Goal: Task Accomplishment & Management: Manage account settings

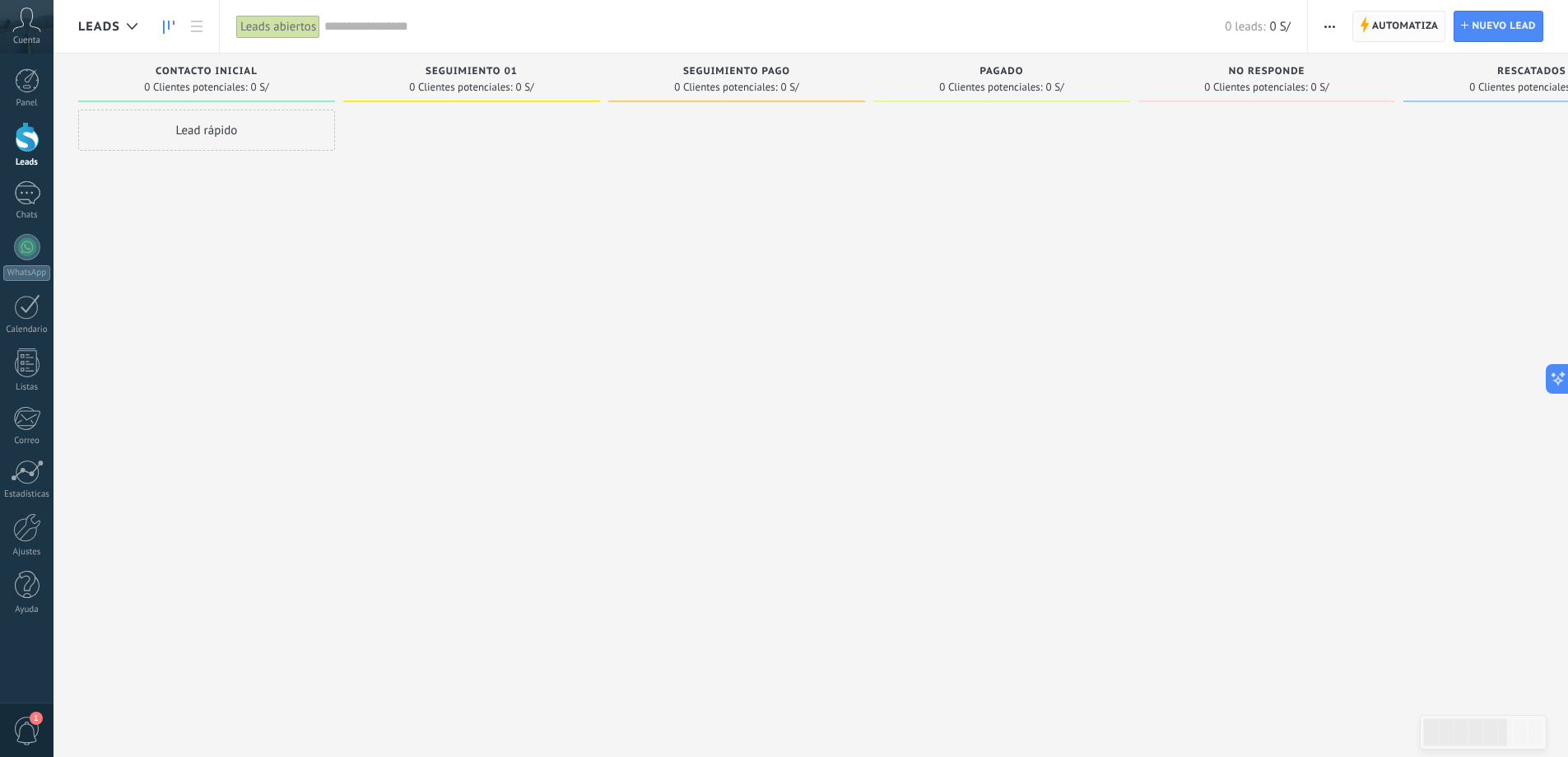
click at [1414, 25] on span "Automatiza" at bounding box center [1405, 27] width 67 height 30
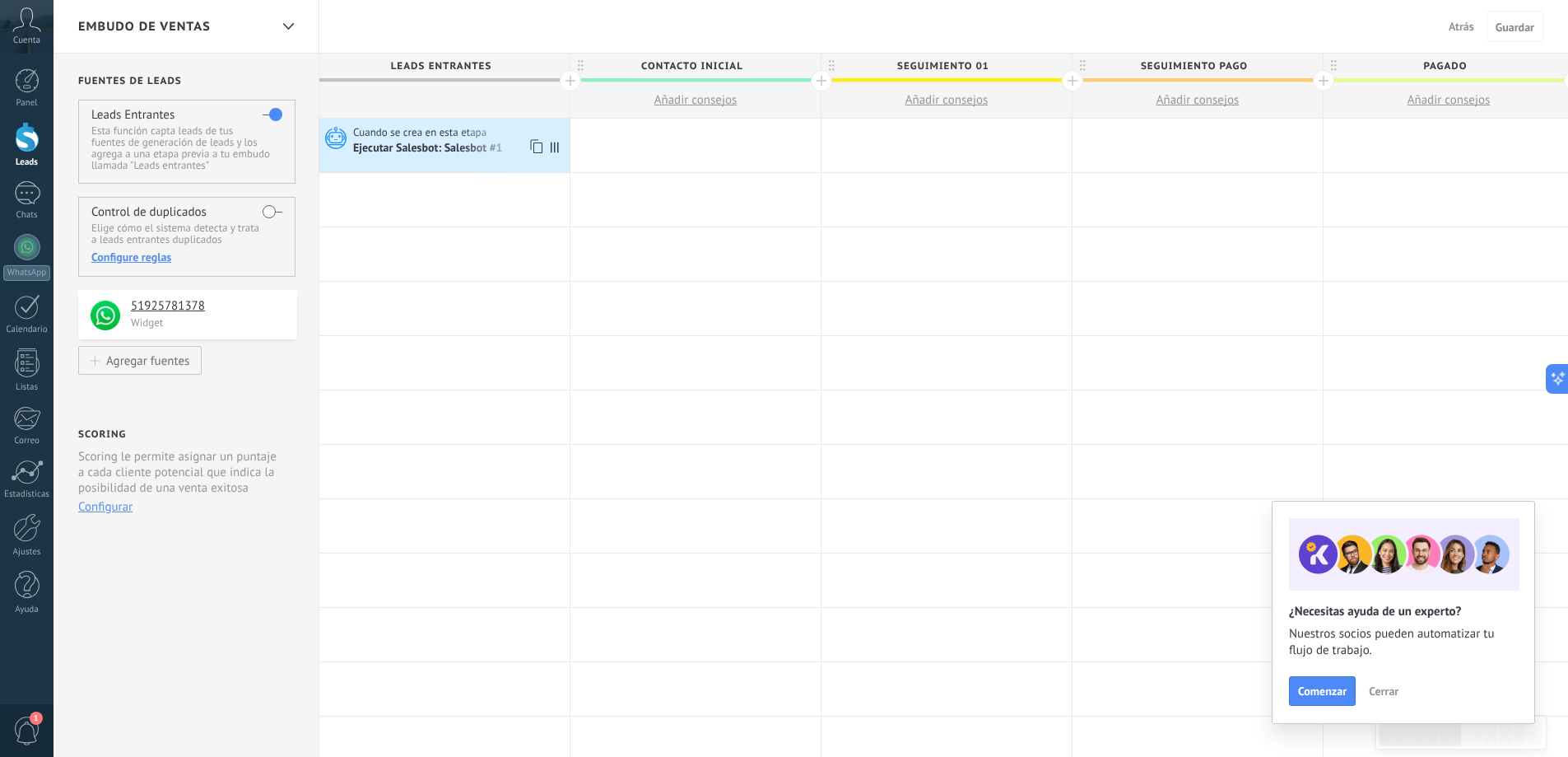
click at [429, 129] on span "Cuando se crea en esta etapa" at bounding box center [421, 132] width 136 height 15
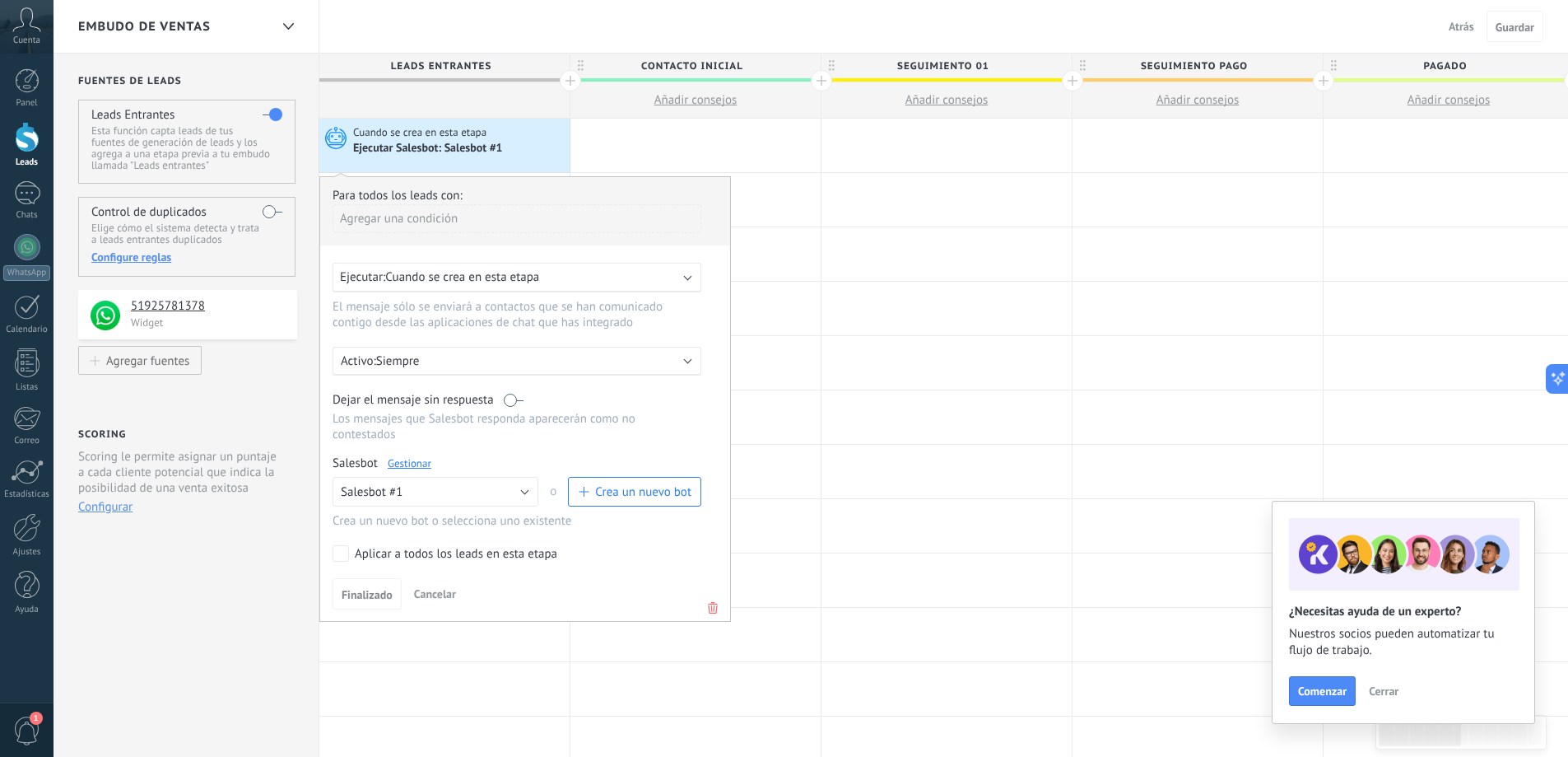
click at [427, 461] on link "Gestionar" at bounding box center [410, 463] width 44 height 14
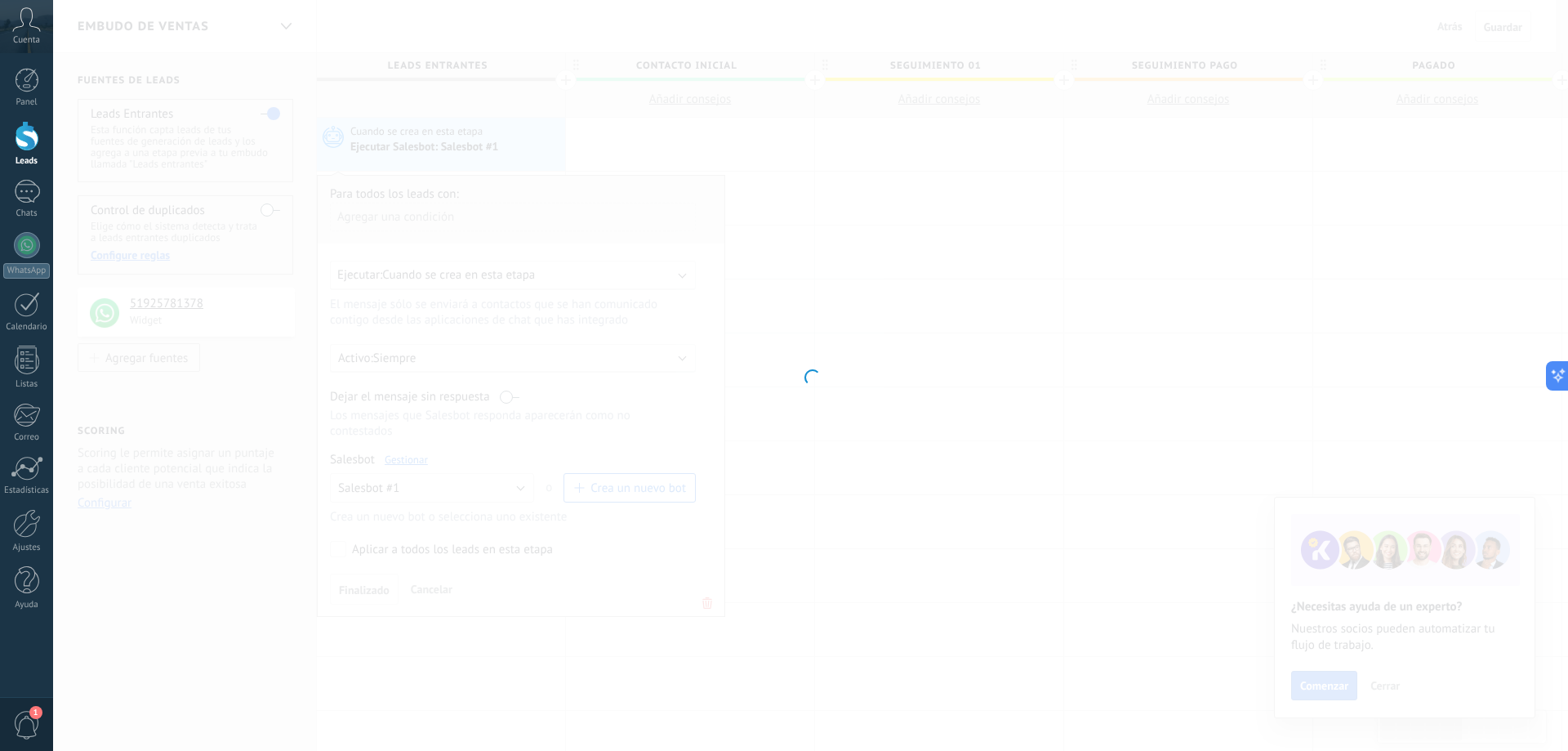
type input "**********"
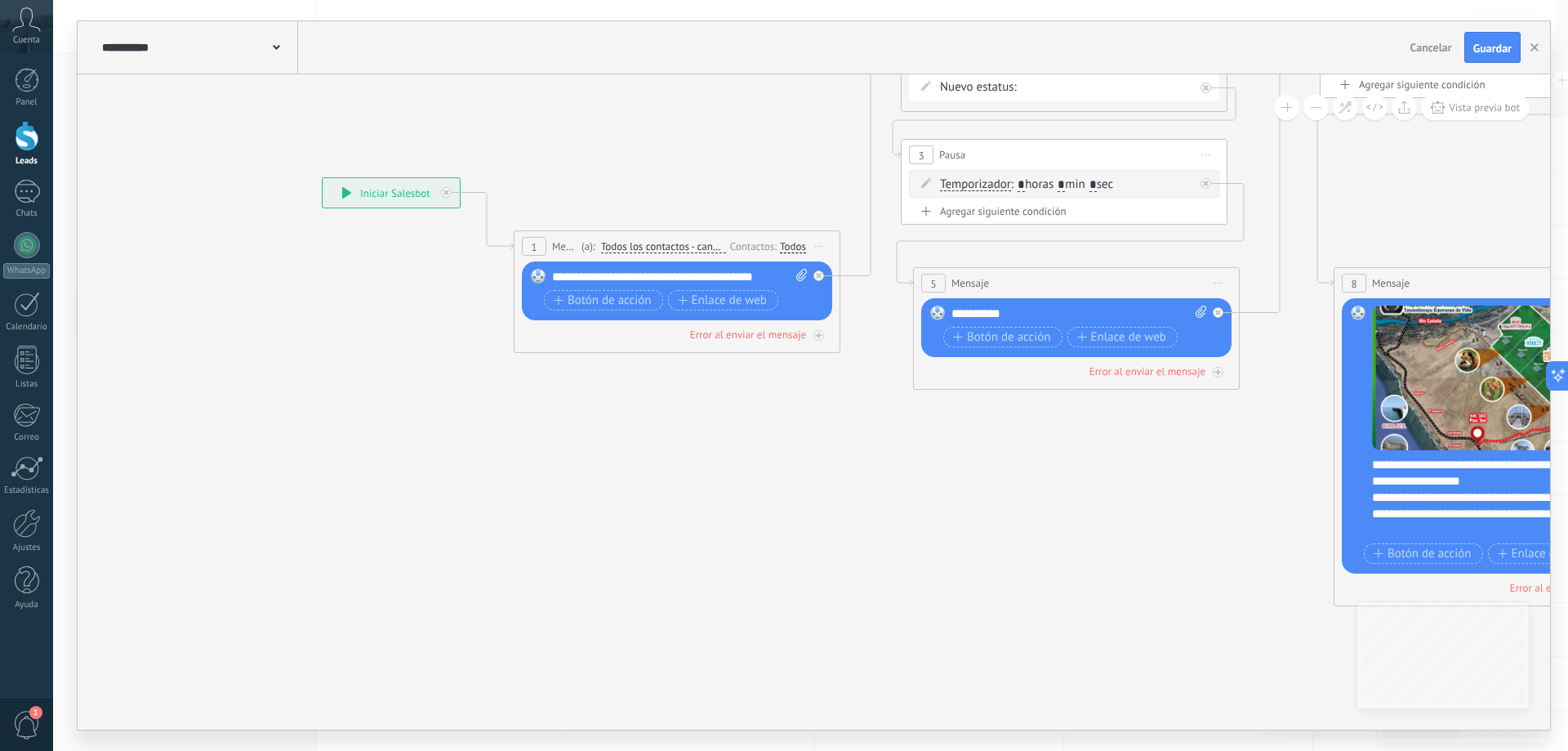
drag, startPoint x: 1032, startPoint y: 583, endPoint x: 348, endPoint y: 449, distance: 697.0
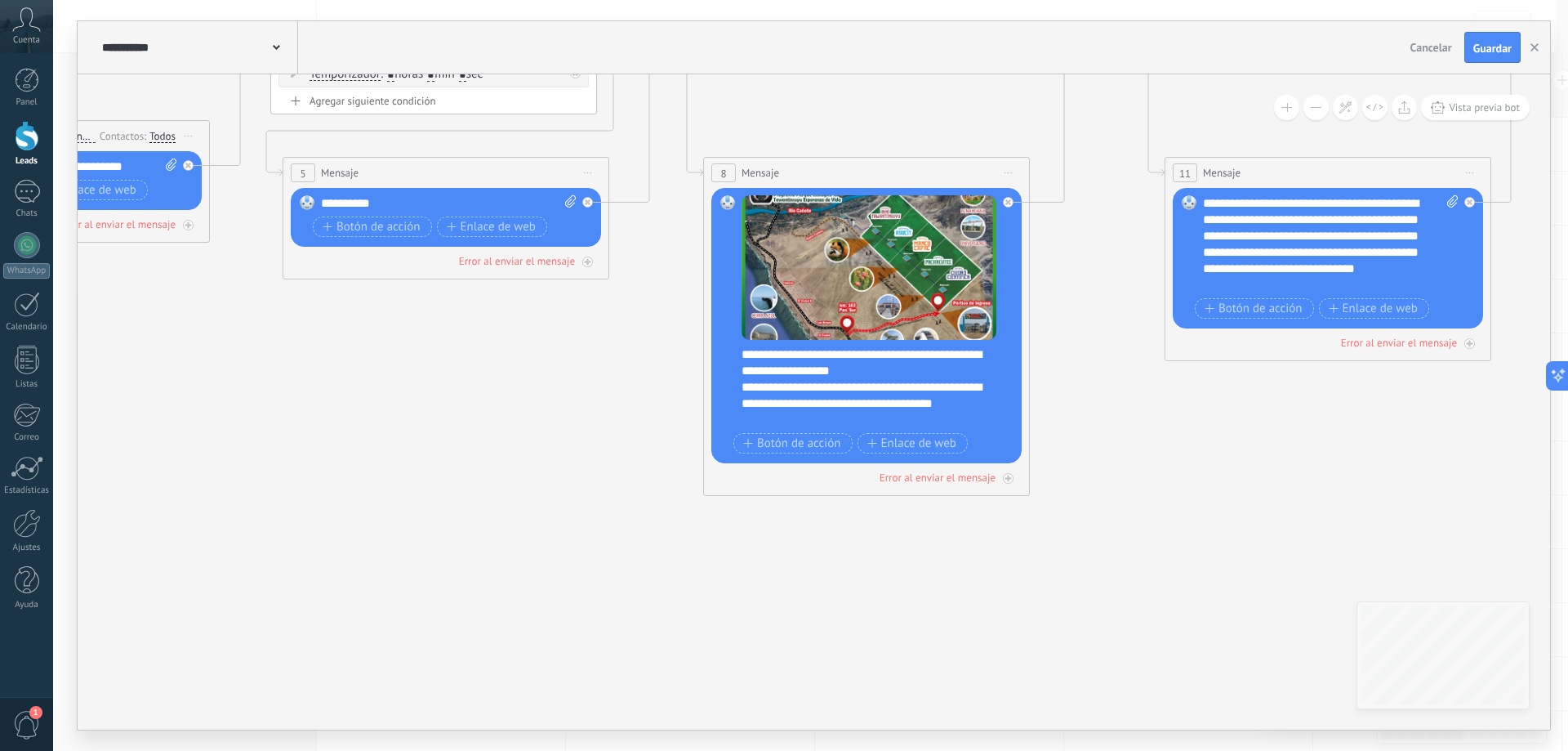
drag, startPoint x: 854, startPoint y: 569, endPoint x: 641, endPoint y: 545, distance: 214.3
click at [407, 545] on icon at bounding box center [1218, 353] width 3871 height 1721
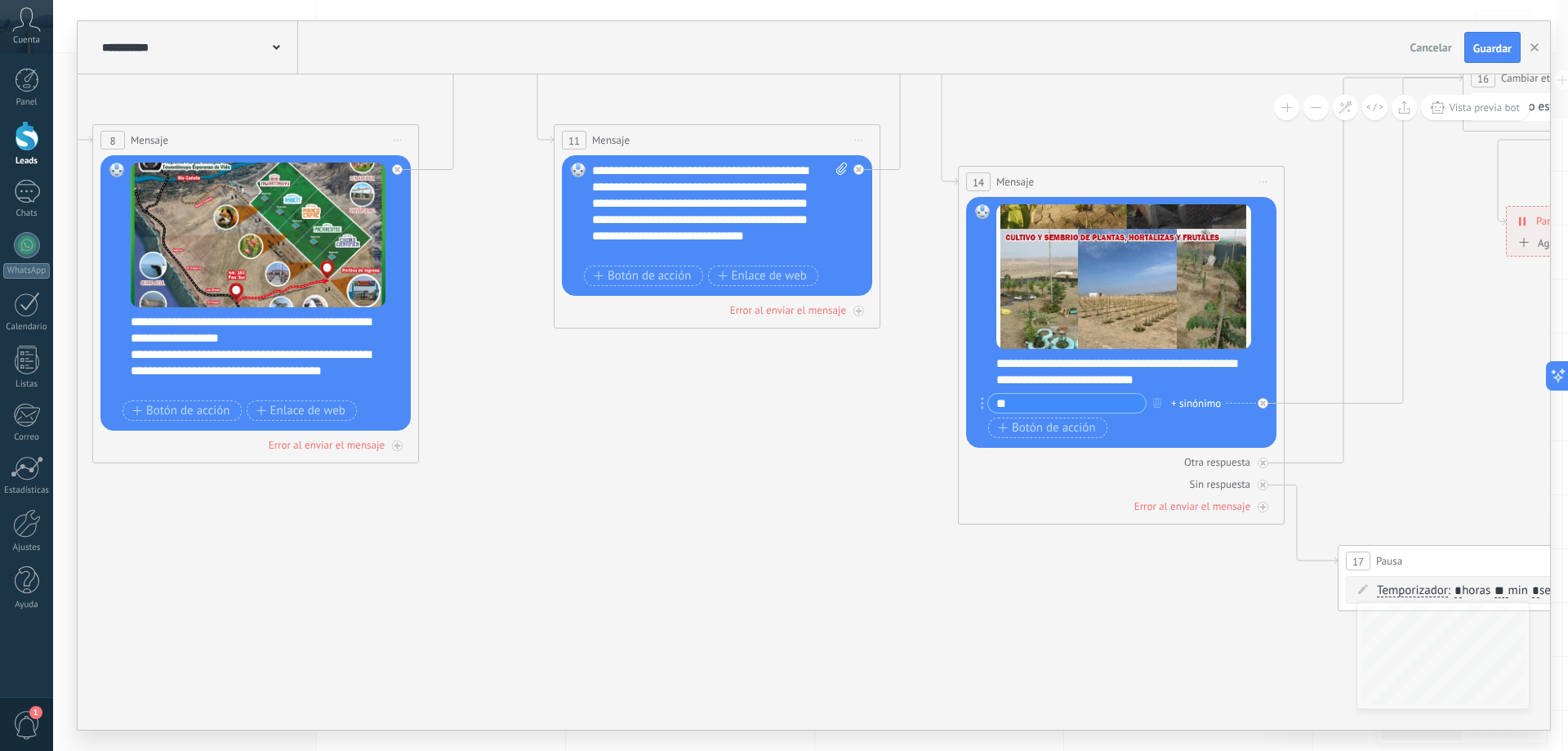
drag, startPoint x: 705, startPoint y: 588, endPoint x: 543, endPoint y: 579, distance: 162.2
click at [543, 579] on icon at bounding box center [607, 321] width 3871 height 1721
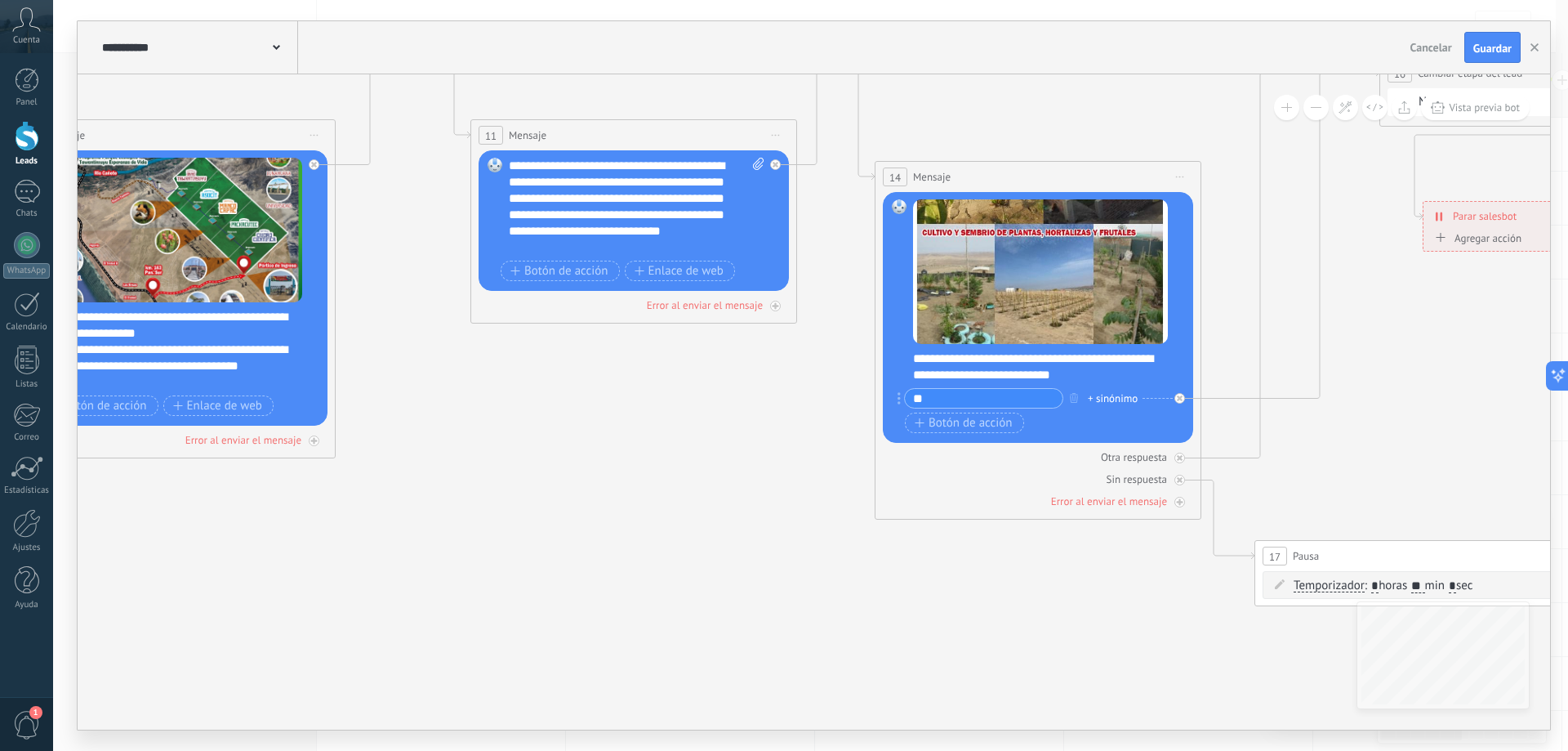
drag, startPoint x: 861, startPoint y: 597, endPoint x: 375, endPoint y: 484, distance: 499.0
click at [375, 484] on icon at bounding box center [524, 316] width 3871 height 1721
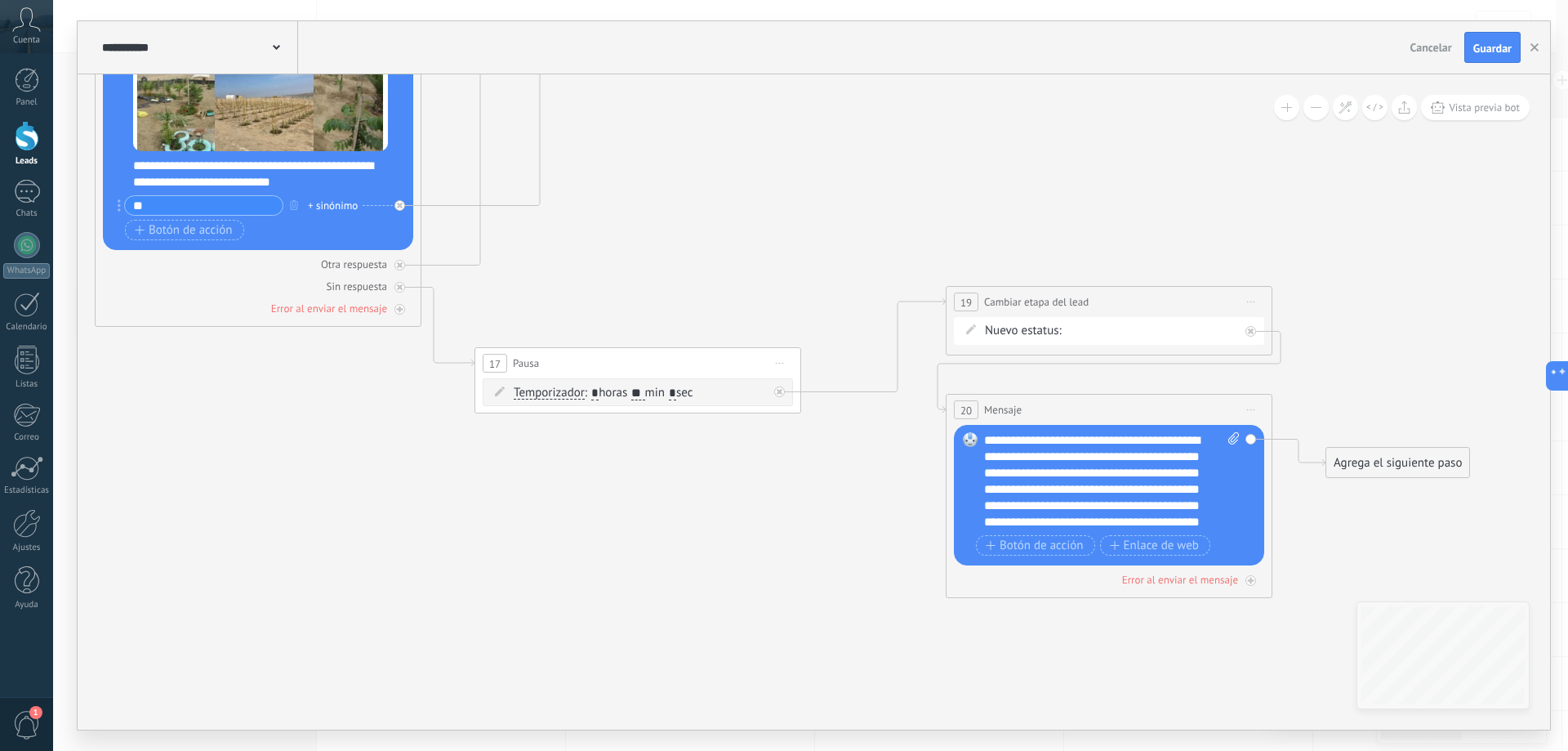
drag, startPoint x: 775, startPoint y: 574, endPoint x: 303, endPoint y: 470, distance: 483.3
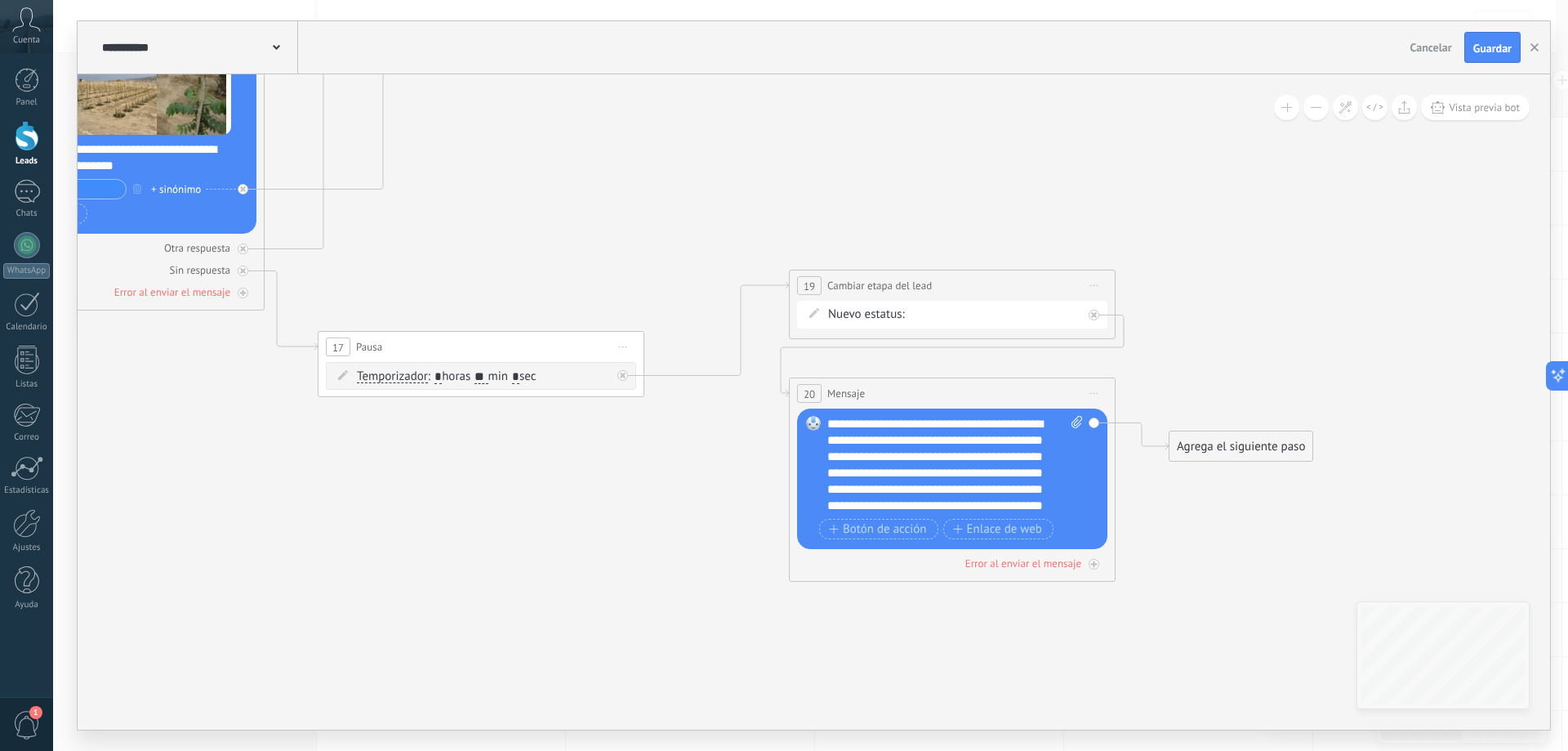
drag, startPoint x: 686, startPoint y: 569, endPoint x: 481, endPoint y: 569, distance: 205.0
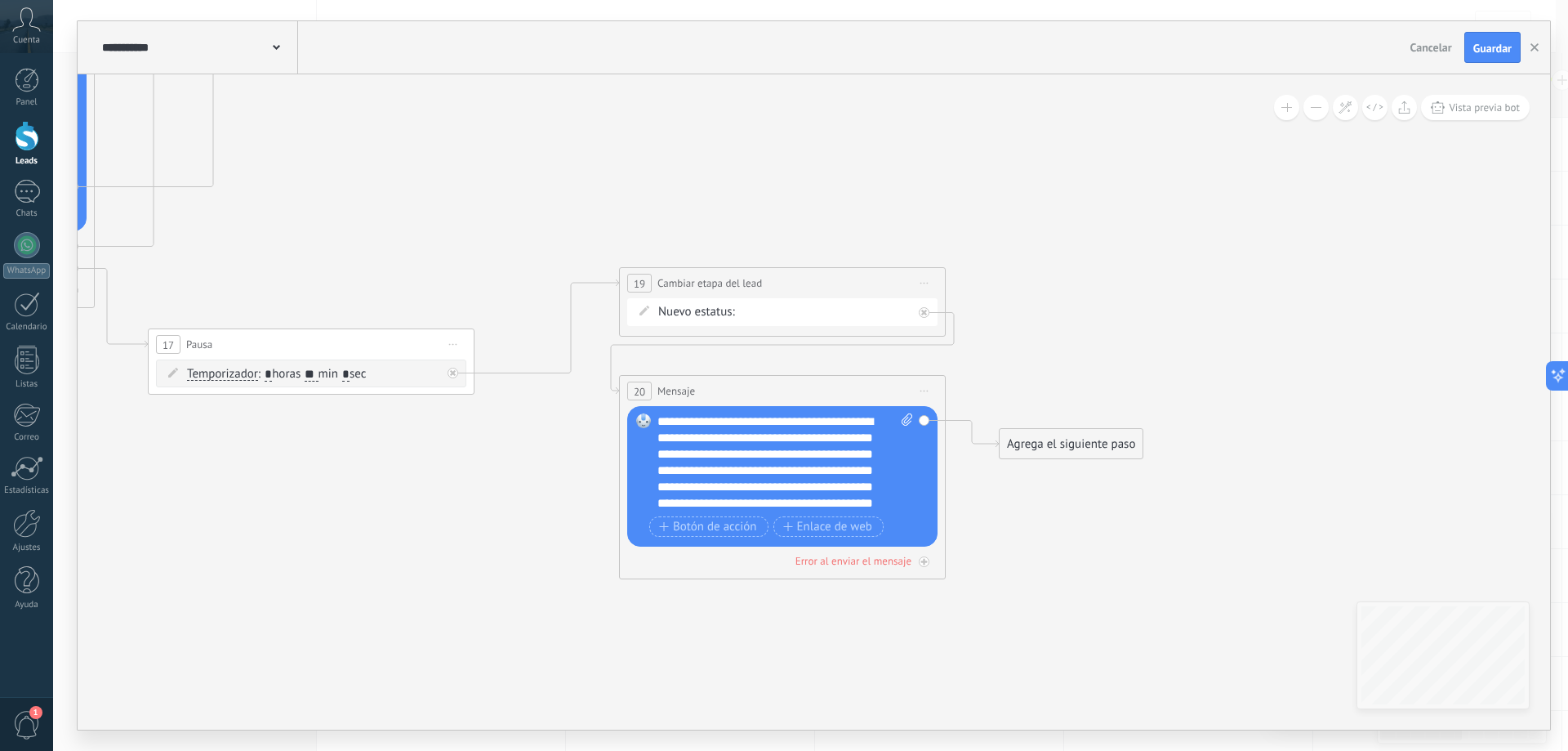
click at [929, 388] on span "Iniciar vista previa aquí Cambiar nombre Duplicar [GEOGRAPHIC_DATA]" at bounding box center [924, 391] width 26 height 24
click at [995, 493] on div "Borrar" at bounding box center [998, 498] width 161 height 28
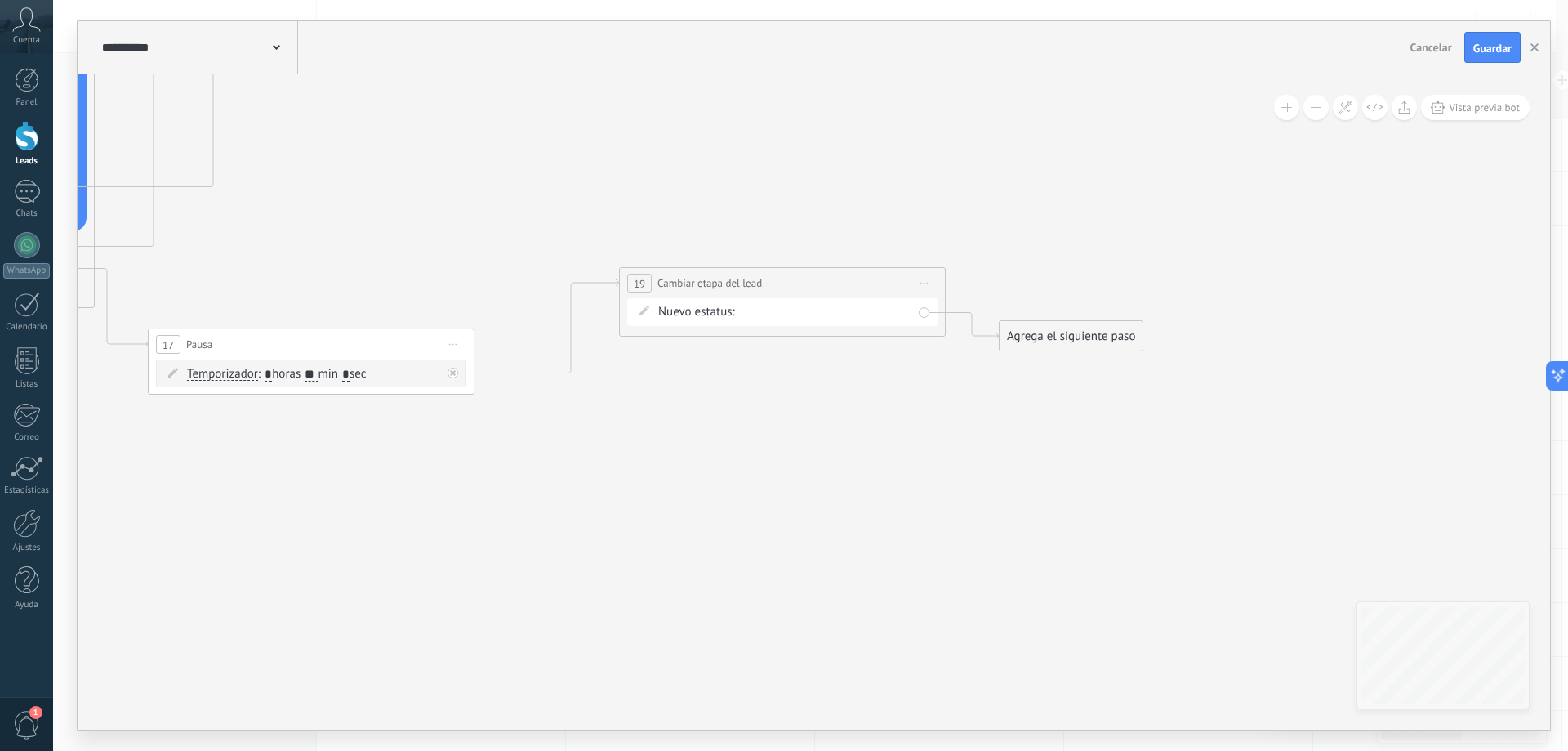
click at [932, 280] on span "Iniciar vista previa aquí Cambiar nombre Duplicar [GEOGRAPHIC_DATA]" at bounding box center [924, 283] width 26 height 24
drag, startPoint x: 980, startPoint y: 393, endPoint x: 780, endPoint y: 437, distance: 204.8
click at [981, 393] on div "Borrar" at bounding box center [998, 390] width 161 height 28
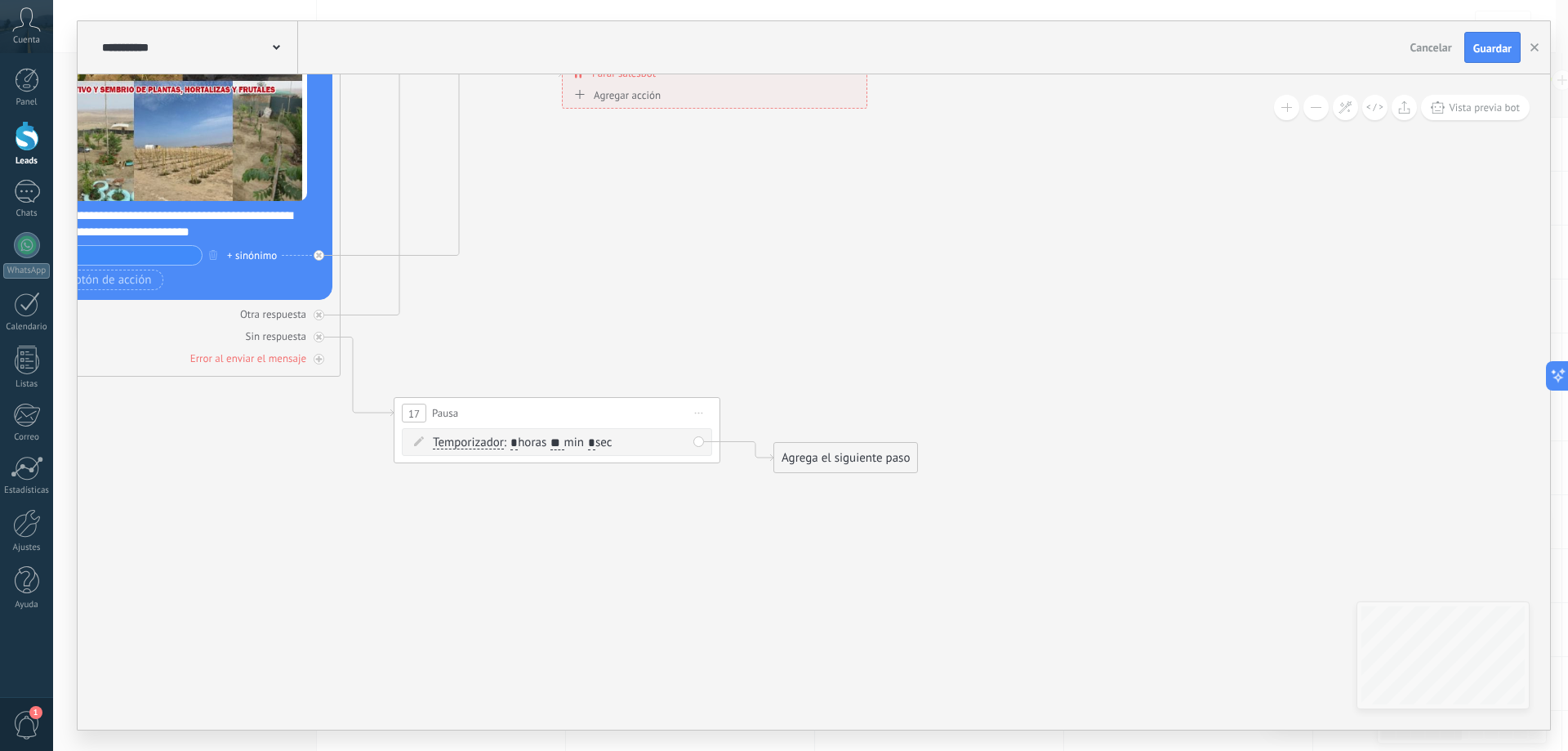
drag, startPoint x: 788, startPoint y: 569, endPoint x: 1174, endPoint y: 550, distance: 386.5
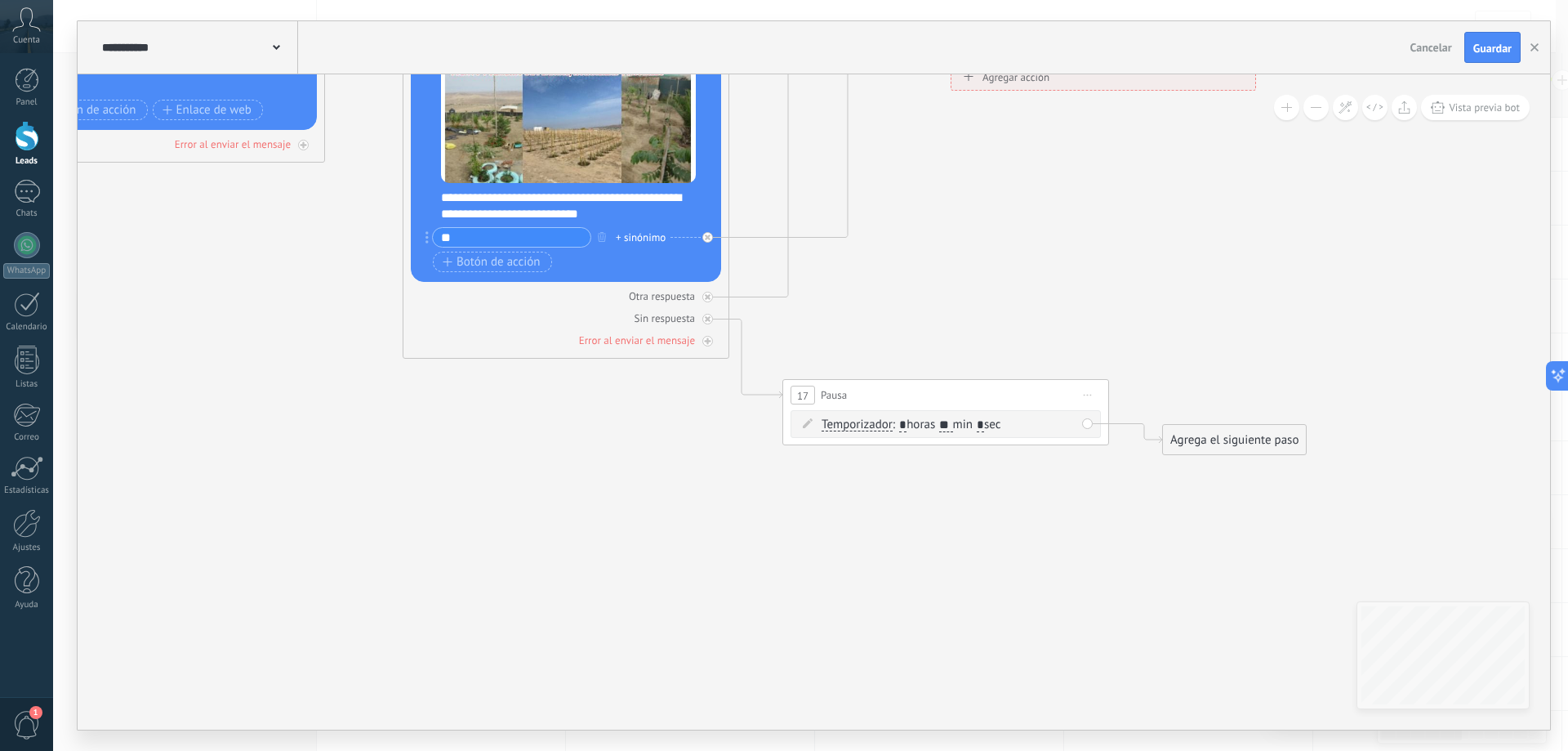
click at [1089, 391] on span "Iniciar vista previa aquí Cambiar nombre Duplicar [GEOGRAPHIC_DATA]" at bounding box center [1087, 395] width 26 height 24
drag, startPoint x: 1145, startPoint y: 506, endPoint x: 1032, endPoint y: 517, distance: 113.5
click at [1144, 506] on div "Borrar" at bounding box center [1161, 502] width 161 height 28
drag, startPoint x: 817, startPoint y: 625, endPoint x: 831, endPoint y: 573, distance: 53.9
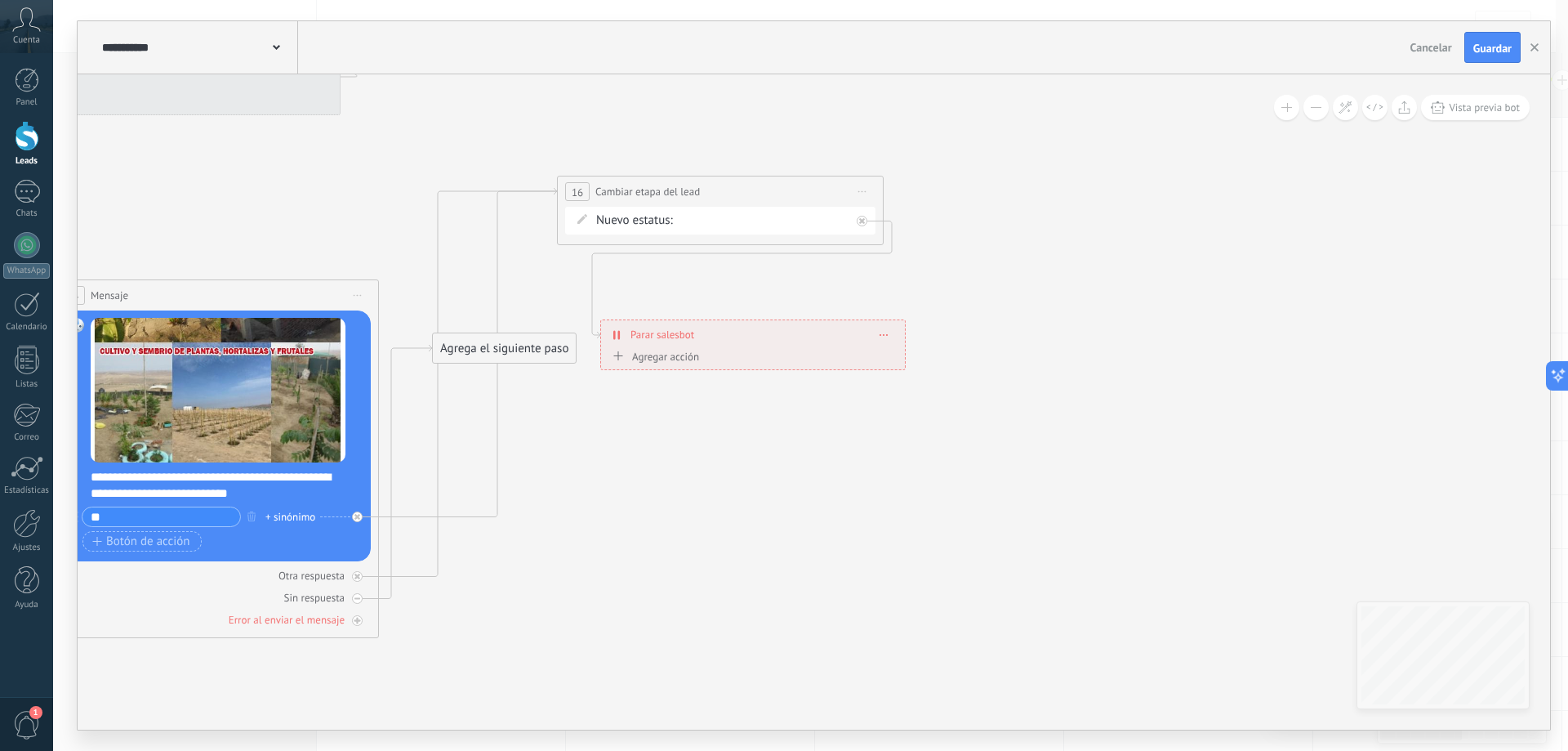
drag, startPoint x: 901, startPoint y: 504, endPoint x: 573, endPoint y: 695, distance: 379.6
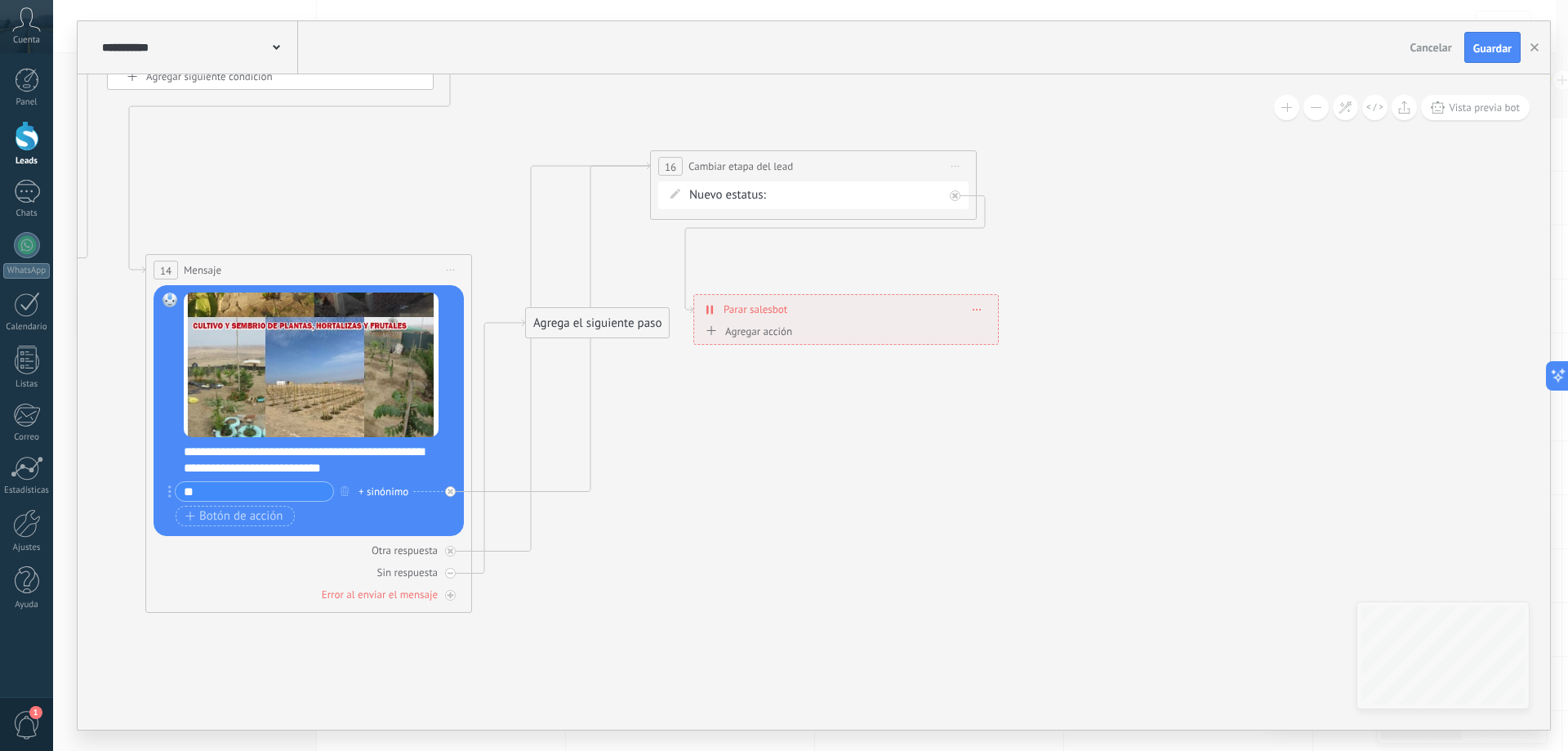
drag, startPoint x: 643, startPoint y: 634, endPoint x: 694, endPoint y: 451, distance: 190.0
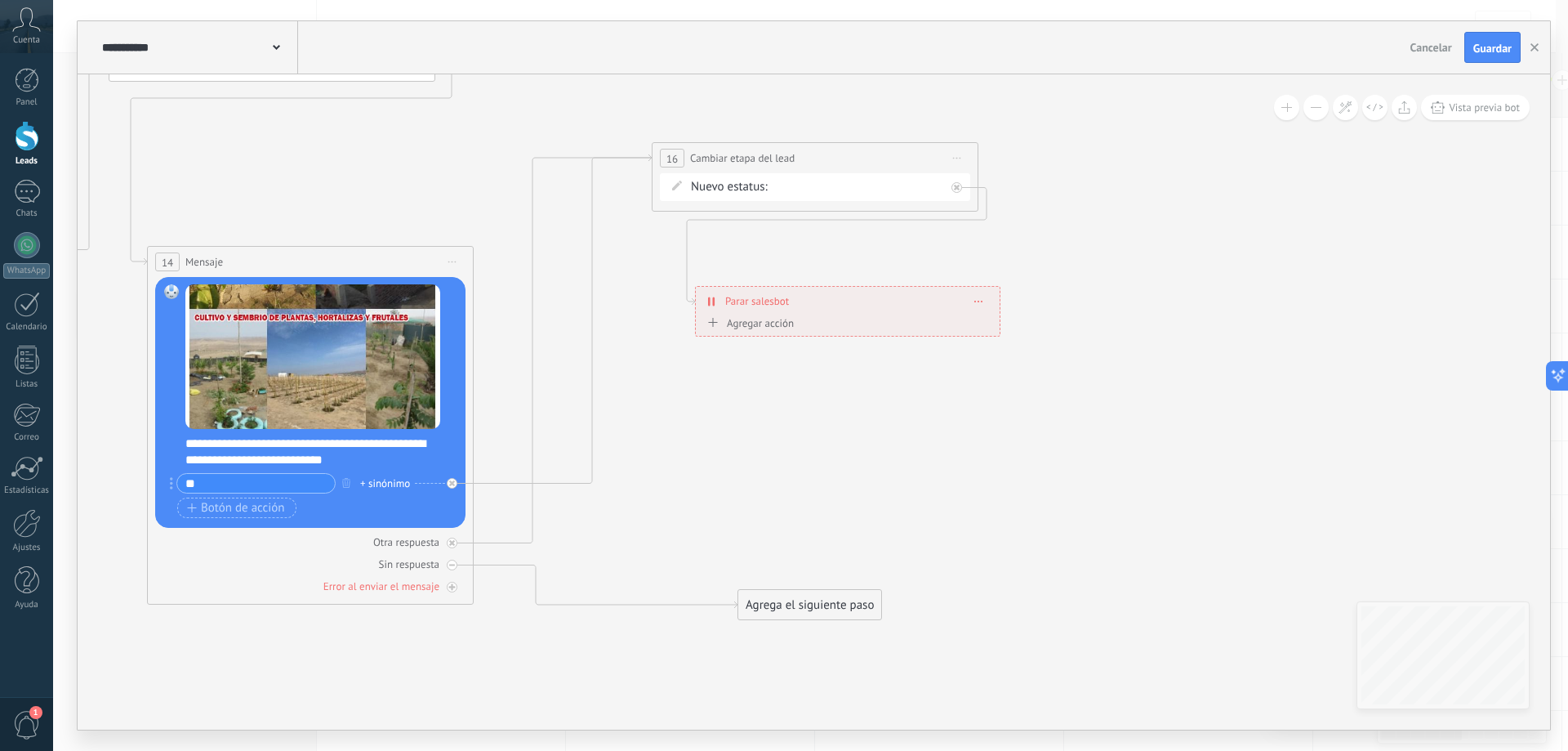
drag, startPoint x: 648, startPoint y: 377, endPoint x: 851, endPoint y: 604, distance: 304.5
click at [851, 604] on div "Agrega el siguiente paso" at bounding box center [809, 605] width 142 height 27
click at [21, 132] on div at bounding box center [27, 136] width 25 height 31
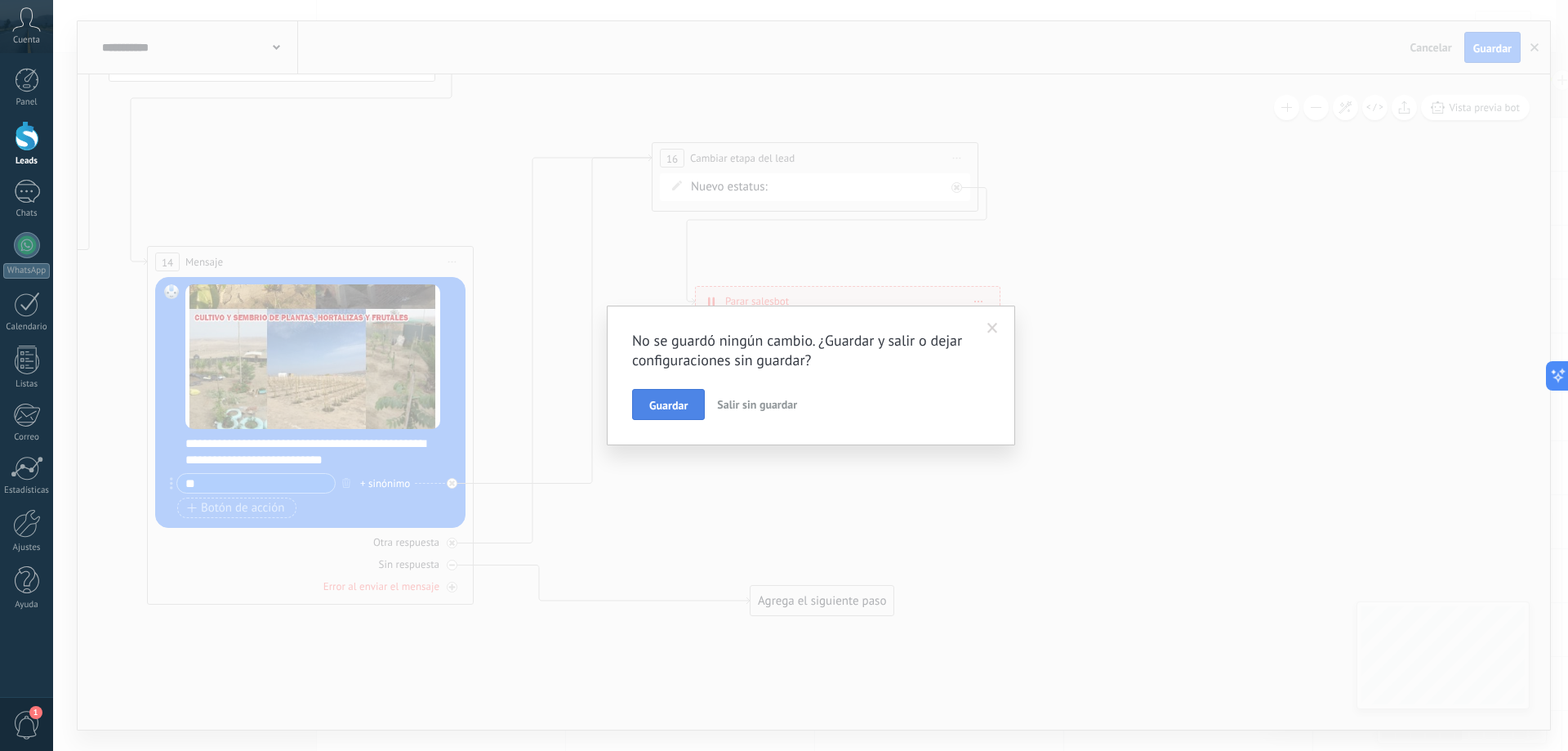
click at [682, 396] on button "Guardar" at bounding box center [668, 404] width 72 height 31
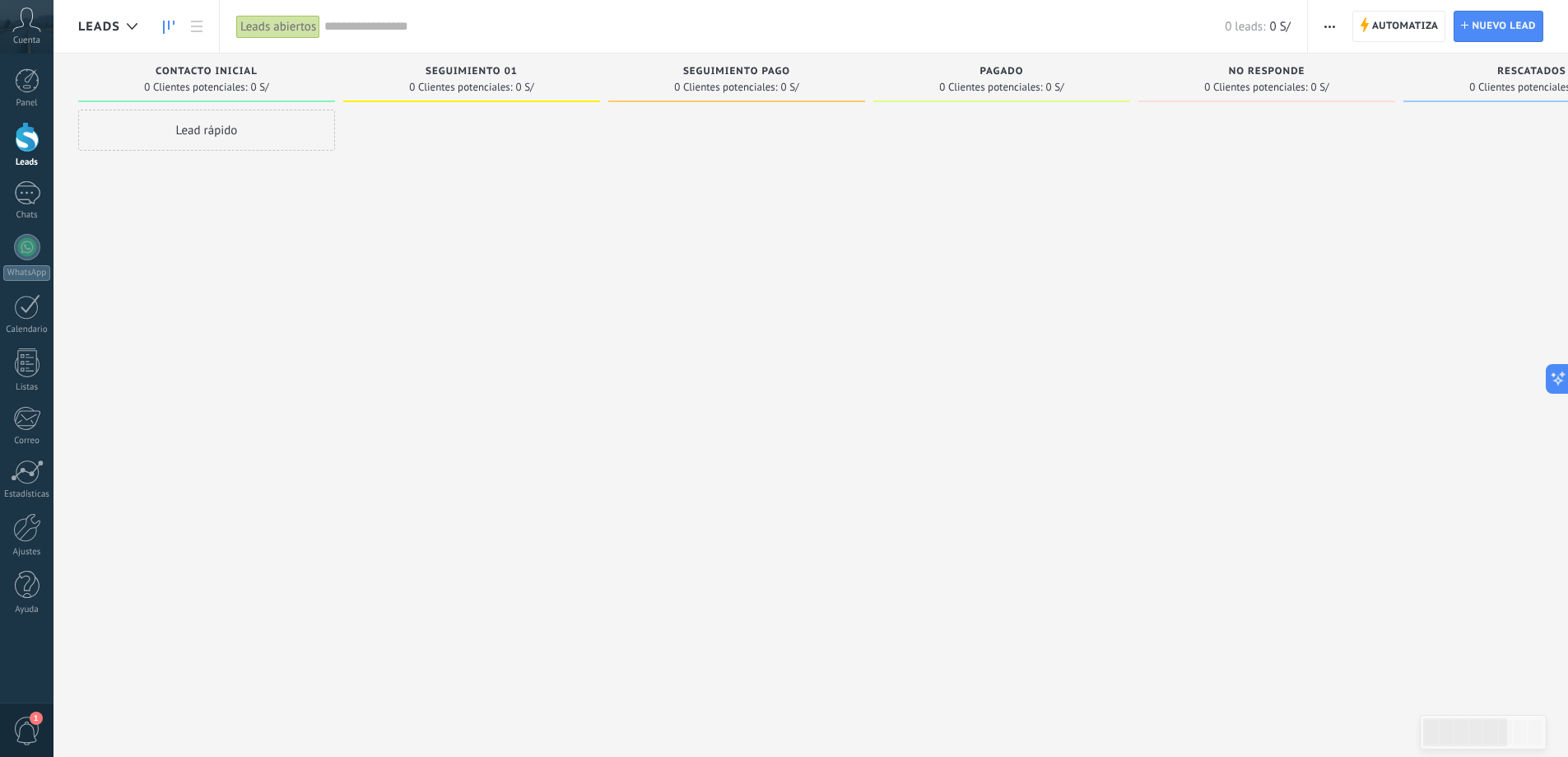
click at [1352, 25] on div "Automatiza Nueva difusión Editar embudo Editar el diseño de la tarjeta Importar…" at bounding box center [1438, 26] width 260 height 53
click at [1340, 25] on button "button" at bounding box center [1331, 26] width 24 height 31
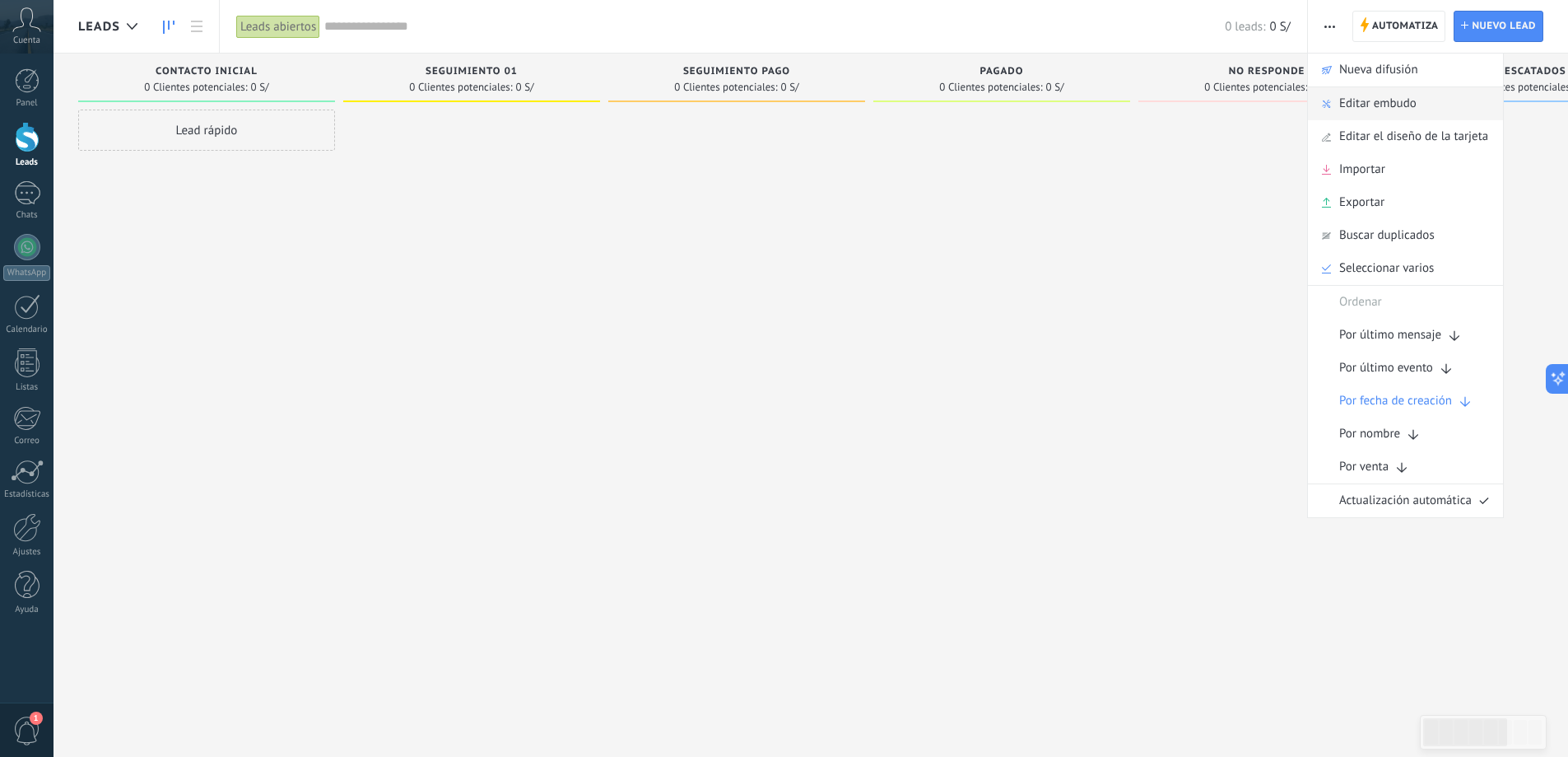
click at [1391, 102] on span "Editar embudo" at bounding box center [1378, 103] width 78 height 33
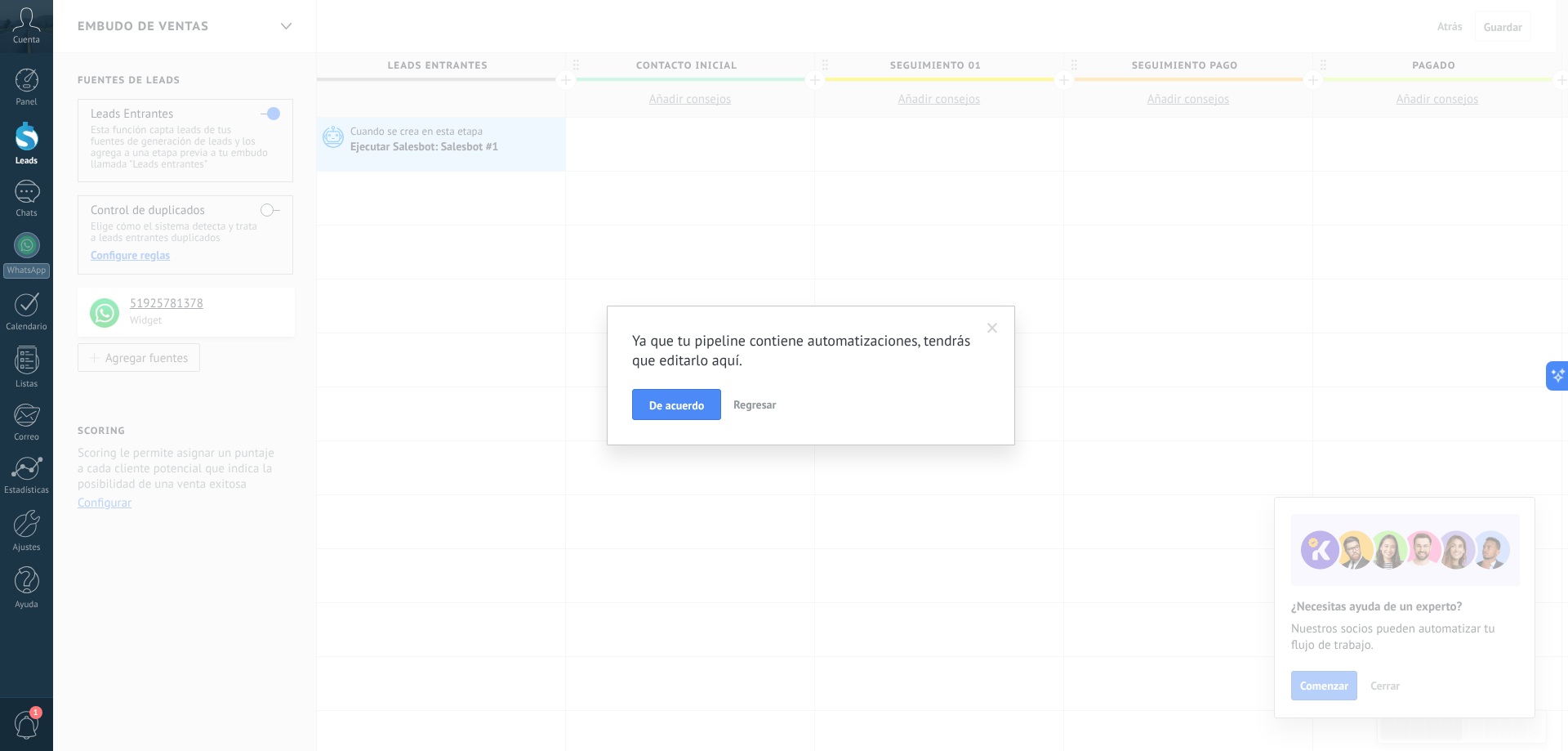
click at [676, 409] on span "De acuerdo" at bounding box center [676, 406] width 54 height 12
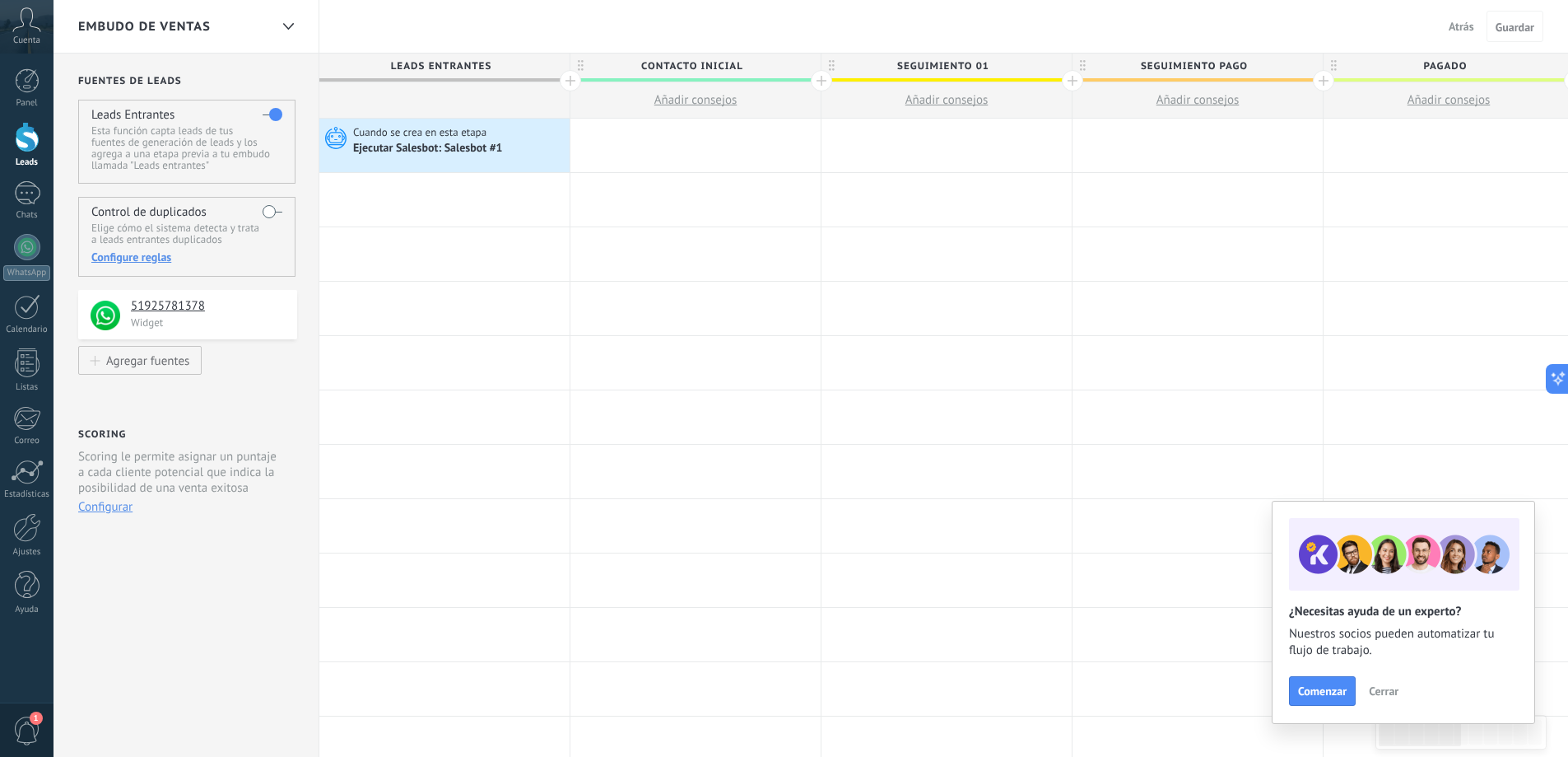
click at [1080, 68] on icon at bounding box center [1083, 66] width 6 height 12
click at [1287, 69] on body ".abccls-1,.abccls-2{fill-rule:evenodd}.abccls-2{fill:#fff} .abfcls-1{fill:none}…" at bounding box center [784, 378] width 1568 height 757
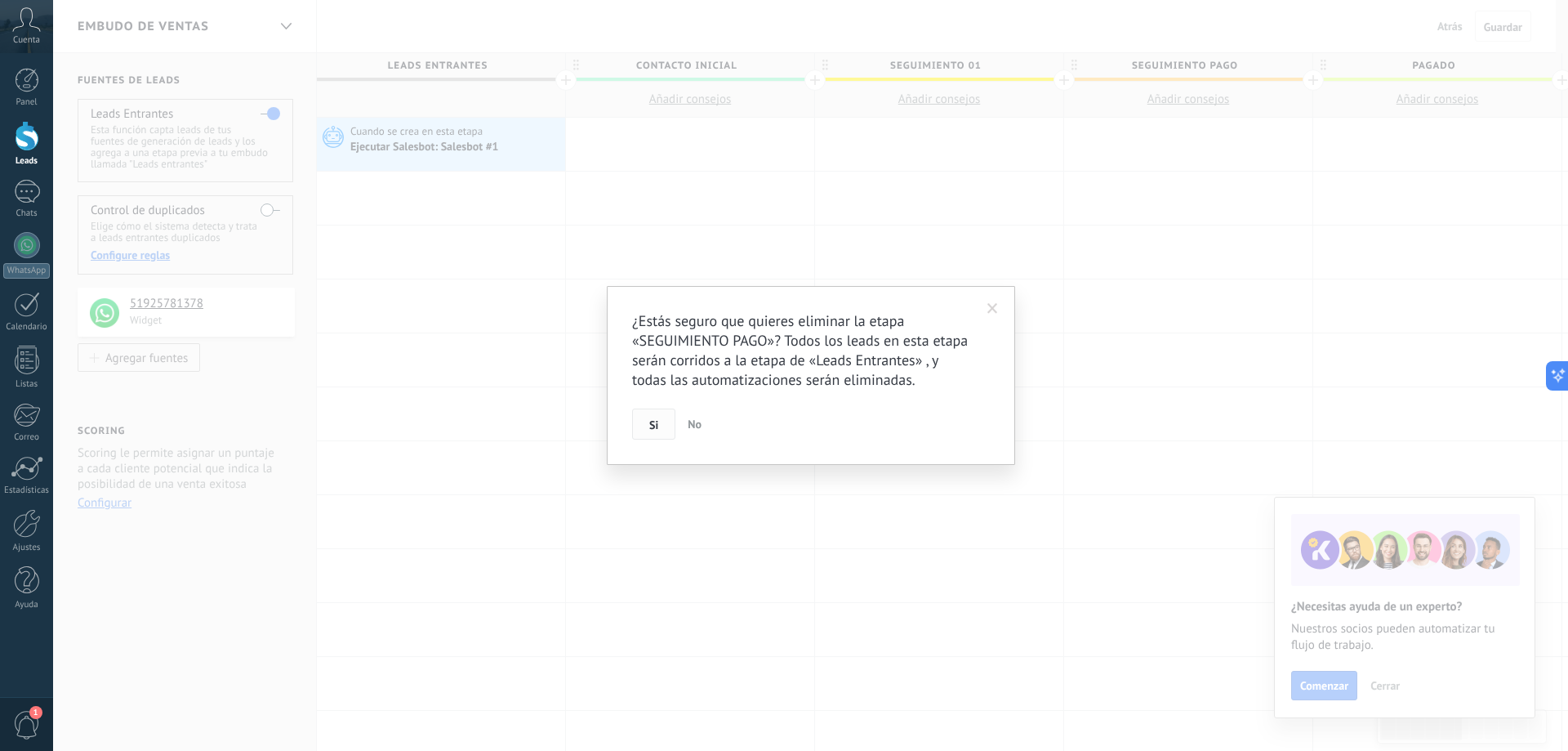
click at [661, 421] on button "Si" at bounding box center [654, 423] width 44 height 31
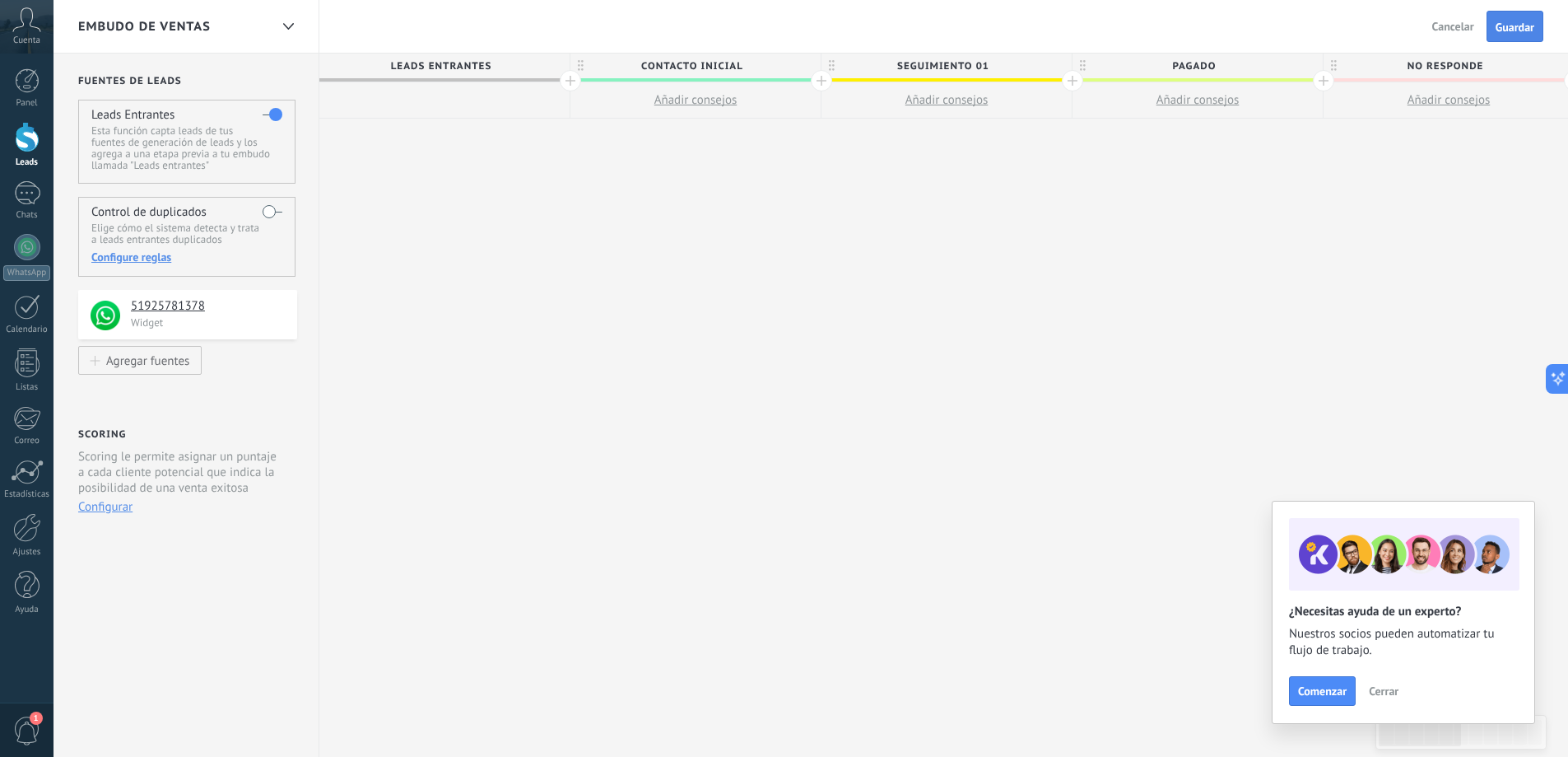
click at [1528, 36] on button "Guardar" at bounding box center [1515, 26] width 57 height 31
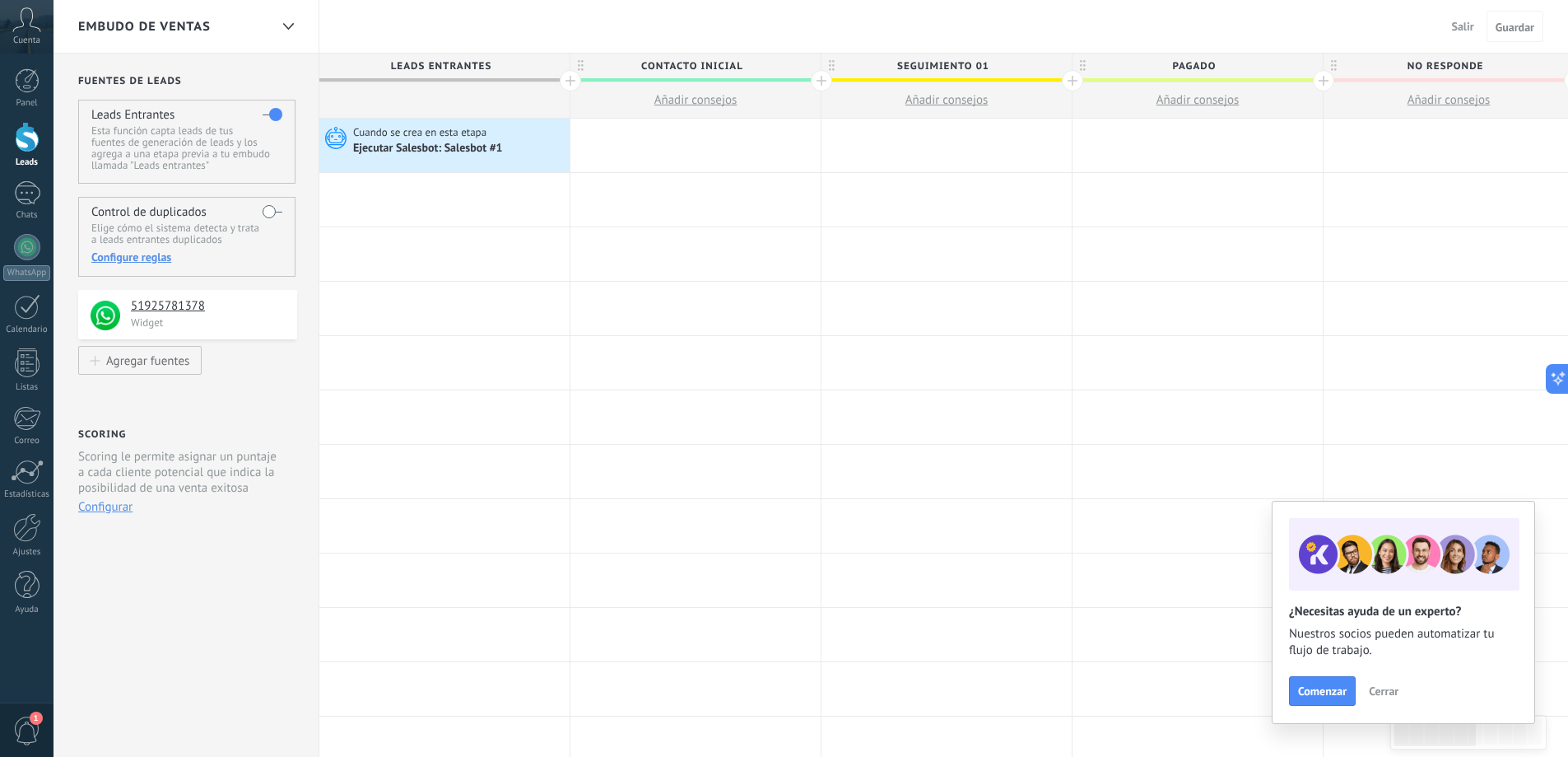
click at [39, 143] on div at bounding box center [27, 137] width 25 height 31
